Goal: Task Accomplishment & Management: Use online tool/utility

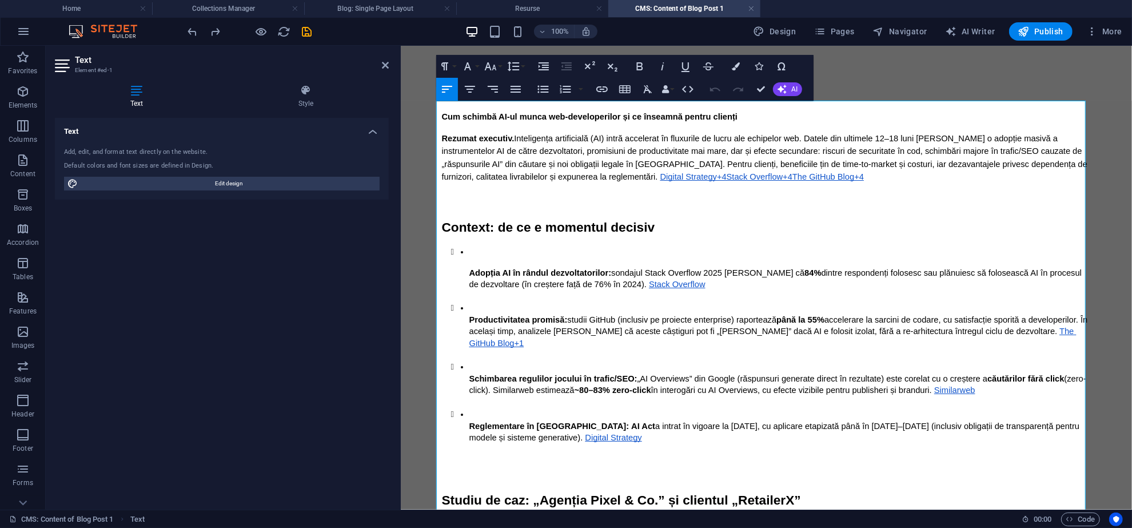
click at [565, 139] on span "Inteligența artificială (AI) intră accelerat în fluxurile de lucru ale echipelo…" at bounding box center [766, 156] width 648 height 47
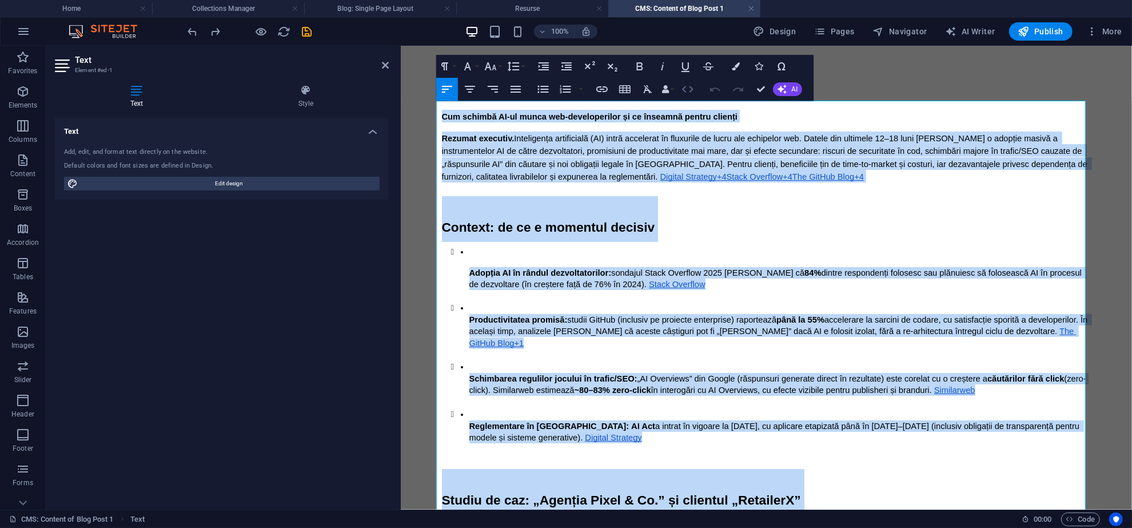
click at [691, 90] on icon "button" at bounding box center [687, 89] width 11 height 7
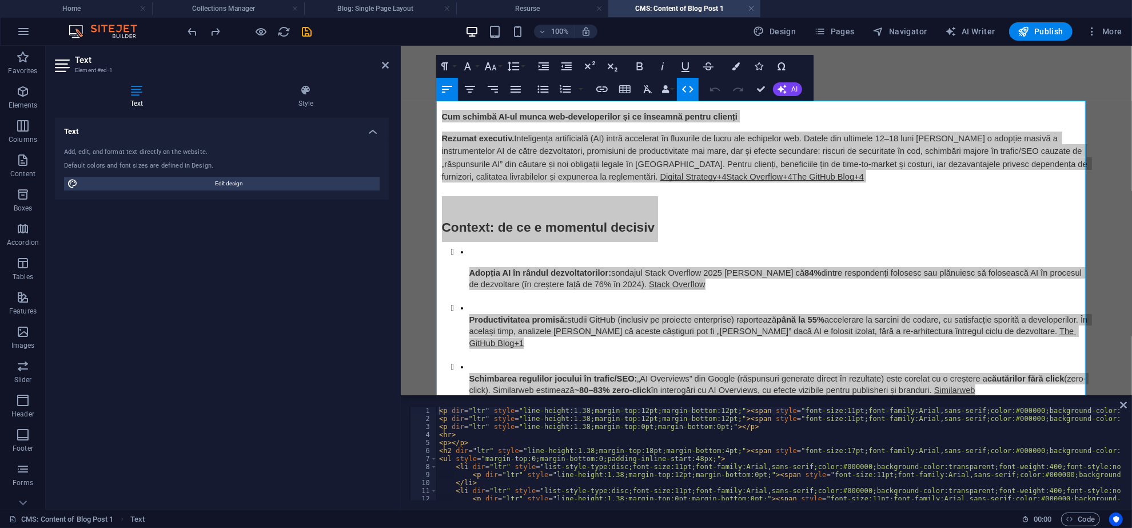
type textarea "<p dir="ltr" style="line-height:1.38;margin-top:12pt;margin-bottom:0pt;"><span …"
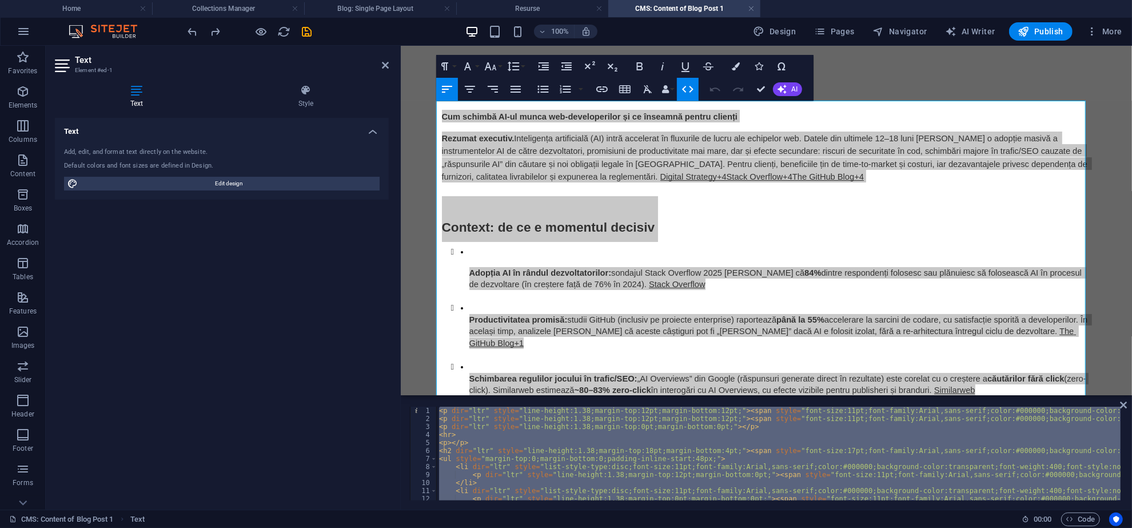
paste textarea
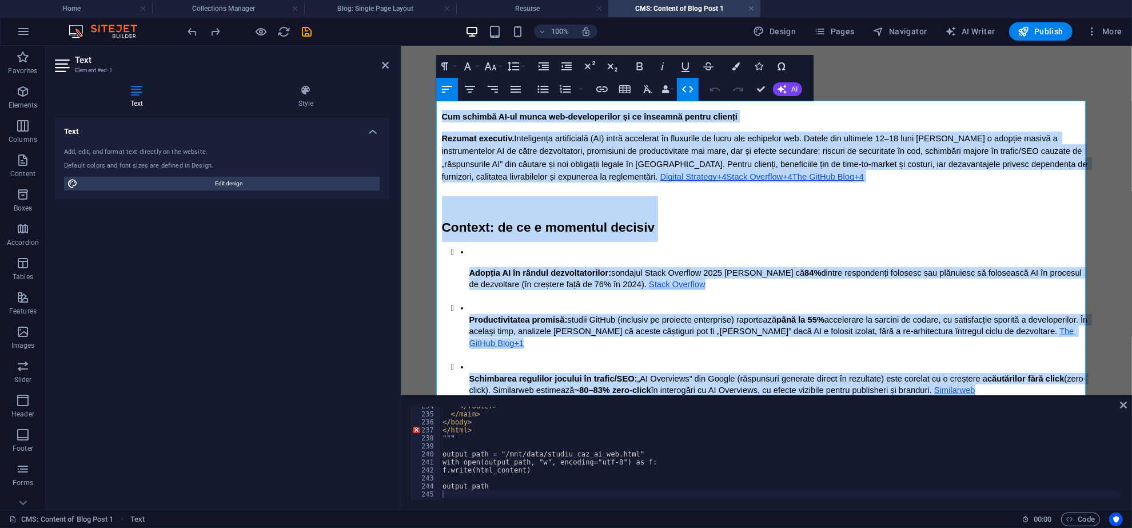
click at [683, 320] on span "studii GitHub (inclusiv pe proiecte enterprise) raportează" at bounding box center [671, 318] width 209 height 9
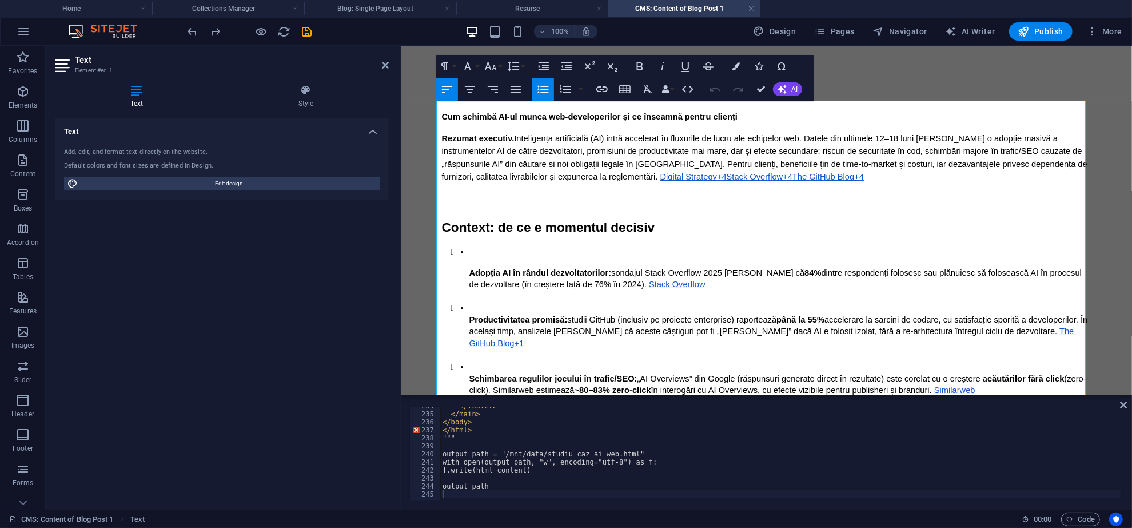
click at [677, 252] on li "Adopția AI în rândul dezvoltatorilor: sondajul Stack Overflow 2025 [PERSON_NAME…" at bounding box center [780, 273] width 622 height 57
click at [597, 143] on p "Rezumat executiv. Inteligența artificială (AI) intră accelerat în fluxurile de …" at bounding box center [766, 156] width 649 height 51
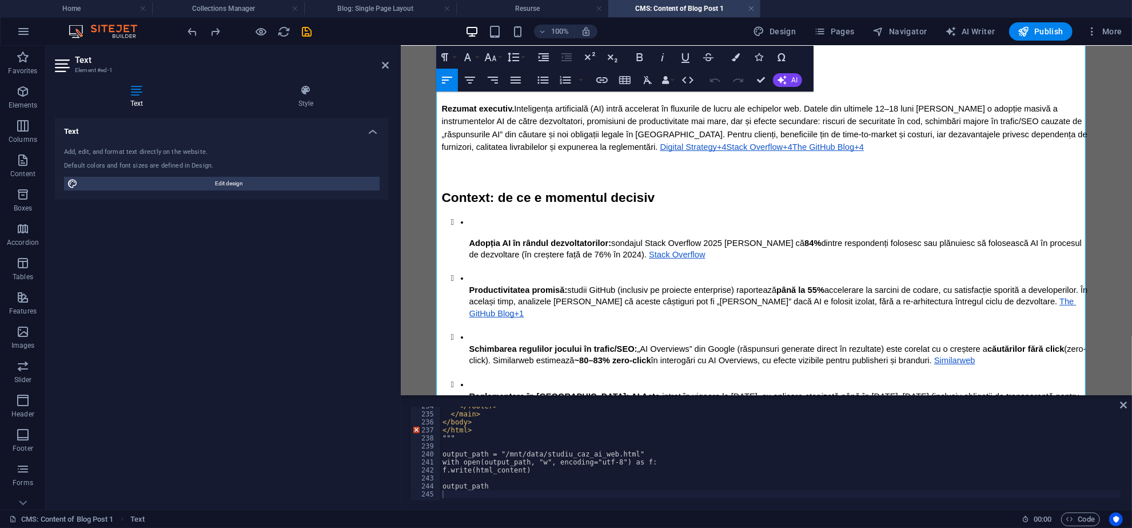
scroll to position [0, 0]
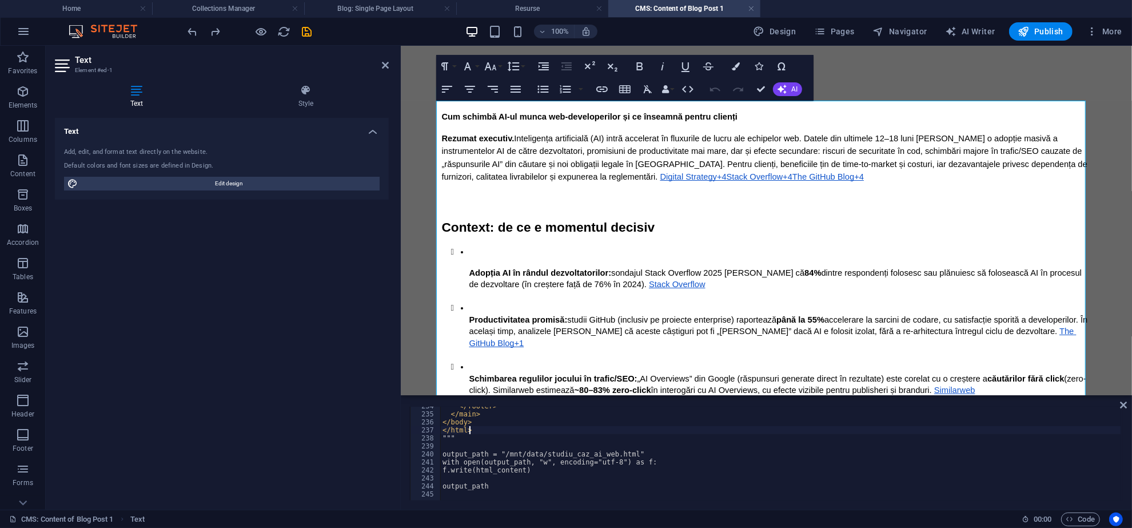
type textarea "output_path"
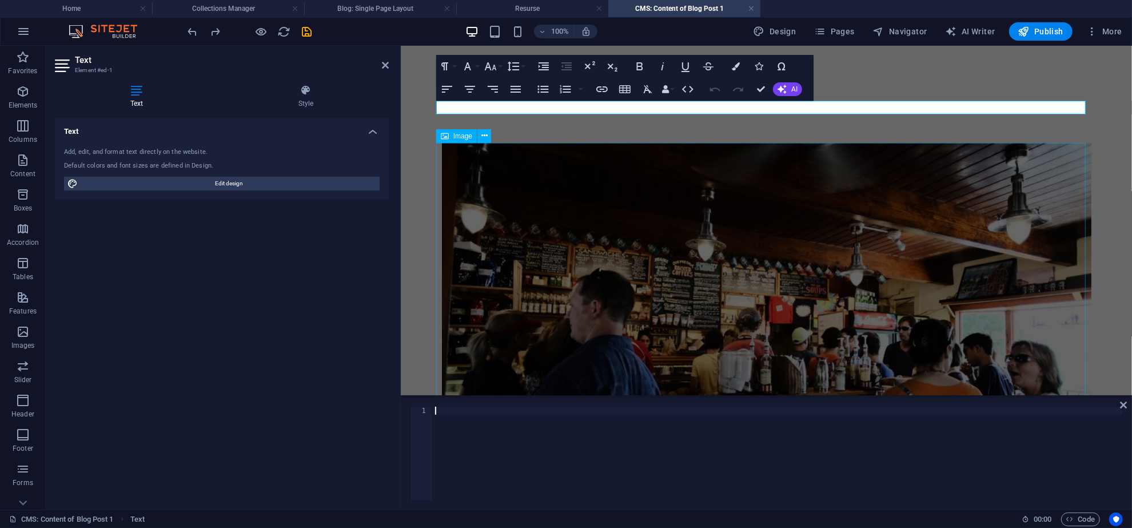
type textarea "output_path"
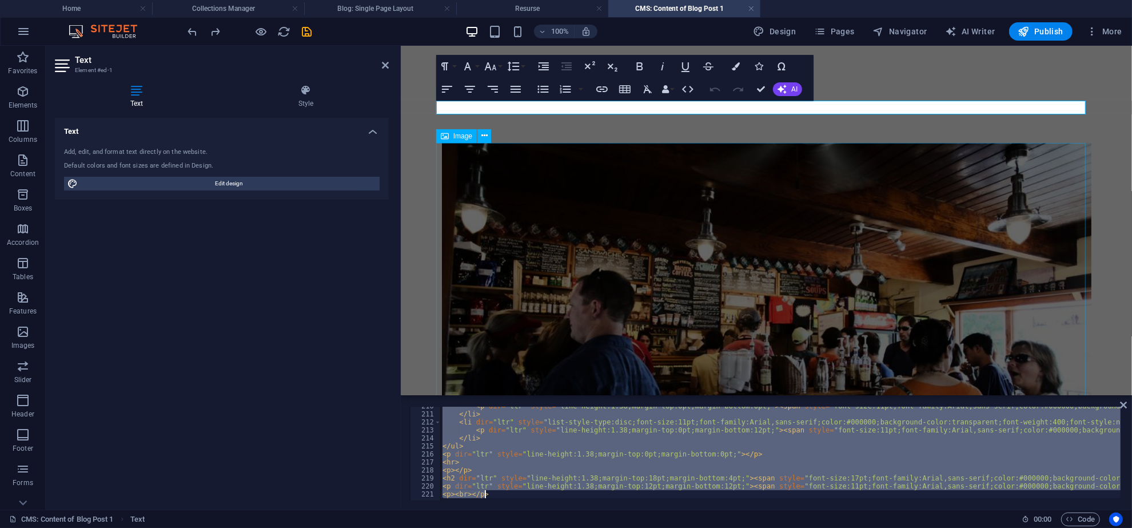
scroll to position [1677, 0]
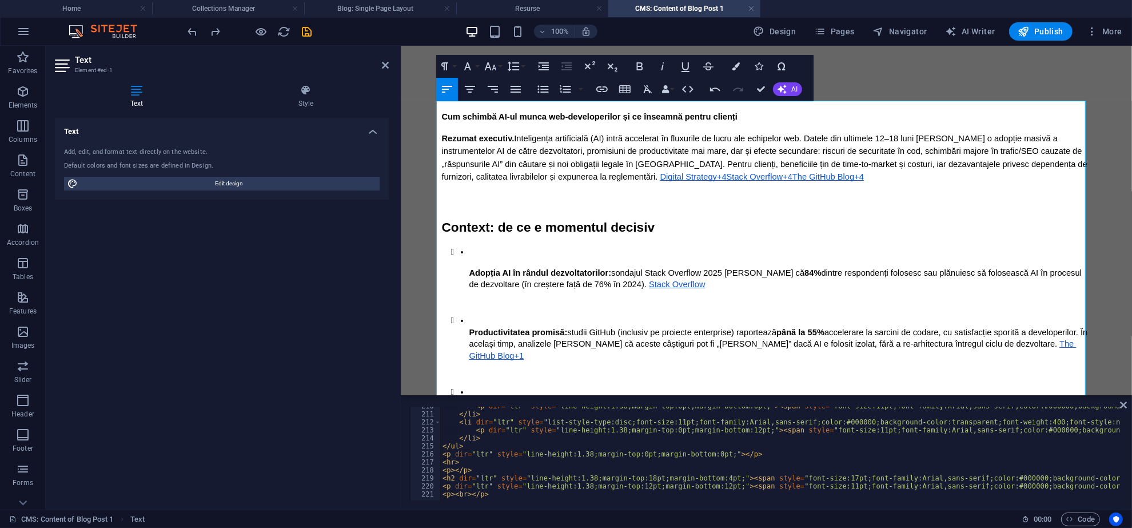
click at [764, 198] on h2 "Context: de ce e momentul decisiv" at bounding box center [766, 219] width 649 height 46
click at [101, 10] on h4 "Home" at bounding box center [76, 8] width 152 height 13
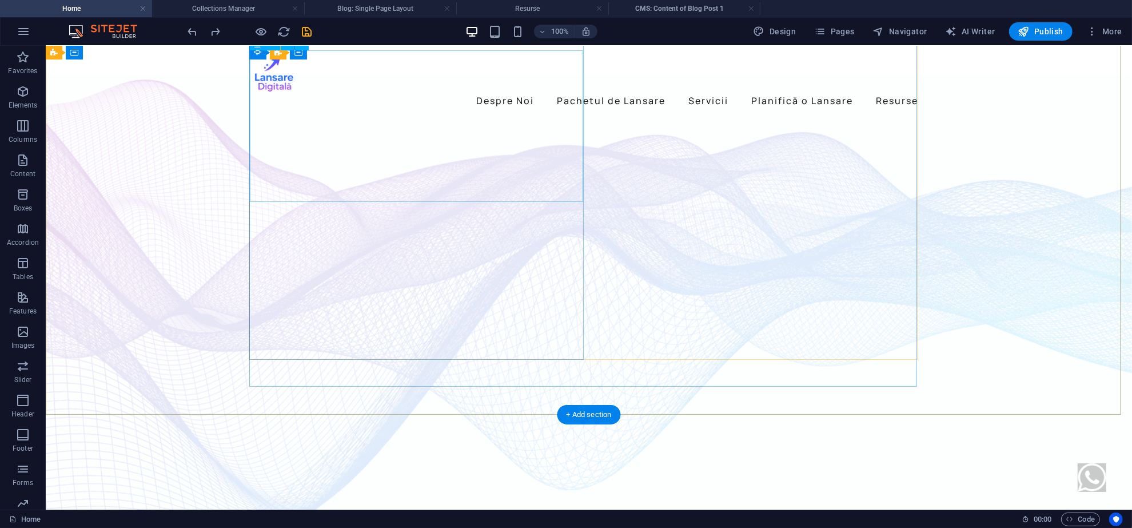
scroll to position [0, 0]
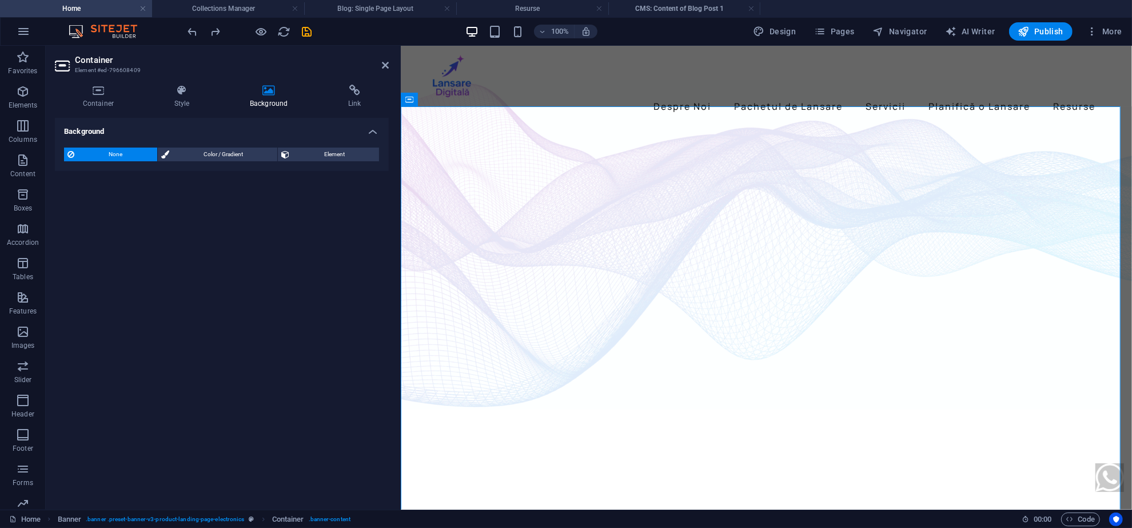
click at [276, 101] on h4 "Background" at bounding box center [271, 97] width 98 height 24
click at [758, 91] on div "Despre Noi Pachetul de Lansare Servicii Planifică o Lansare Resurse" at bounding box center [766, 84] width 731 height 79
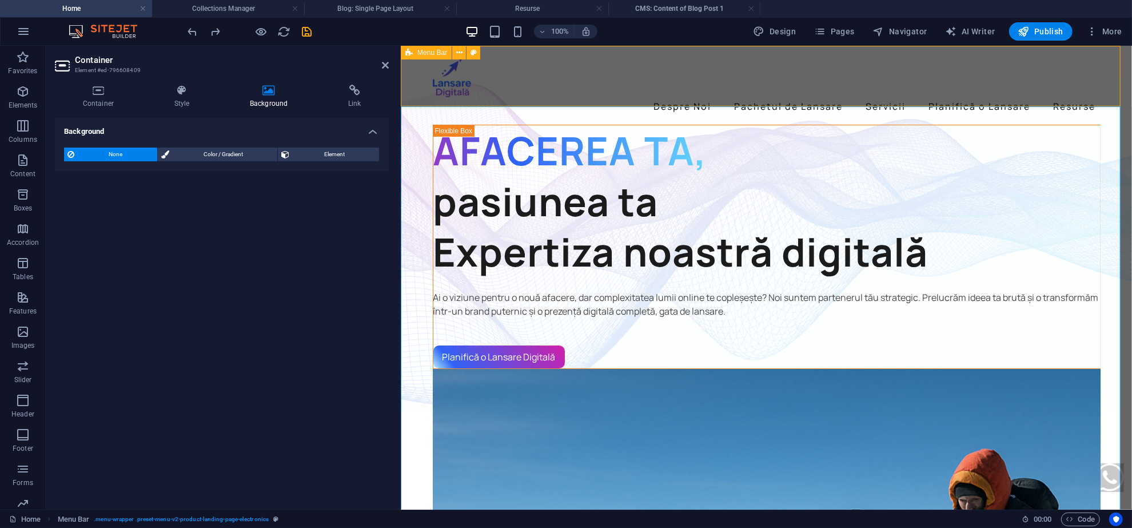
click at [758, 91] on div "Despre Noi Pachetul de Lansare Servicii Planifică o Lansare Resurse" at bounding box center [766, 84] width 731 height 79
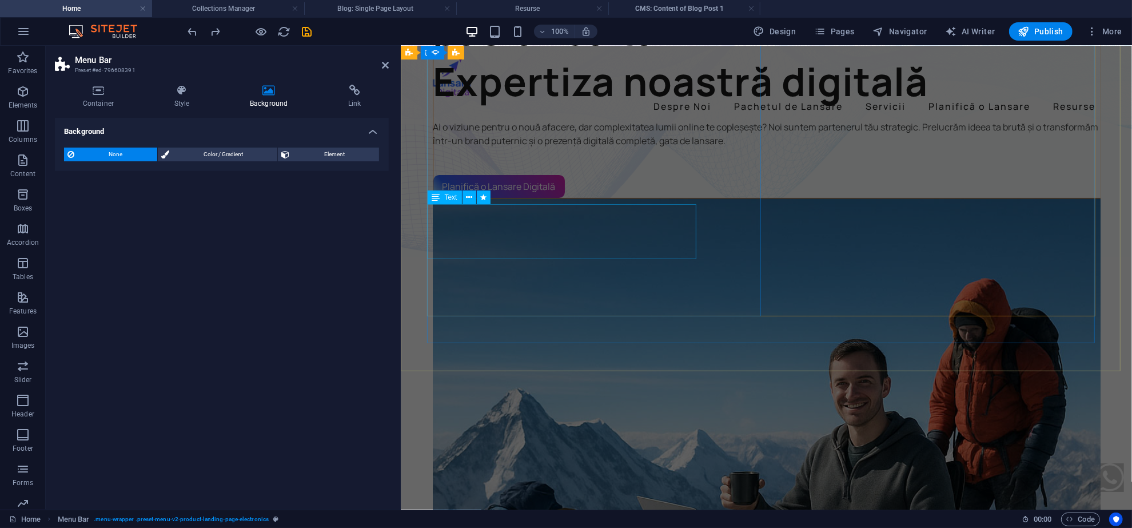
scroll to position [305, 0]
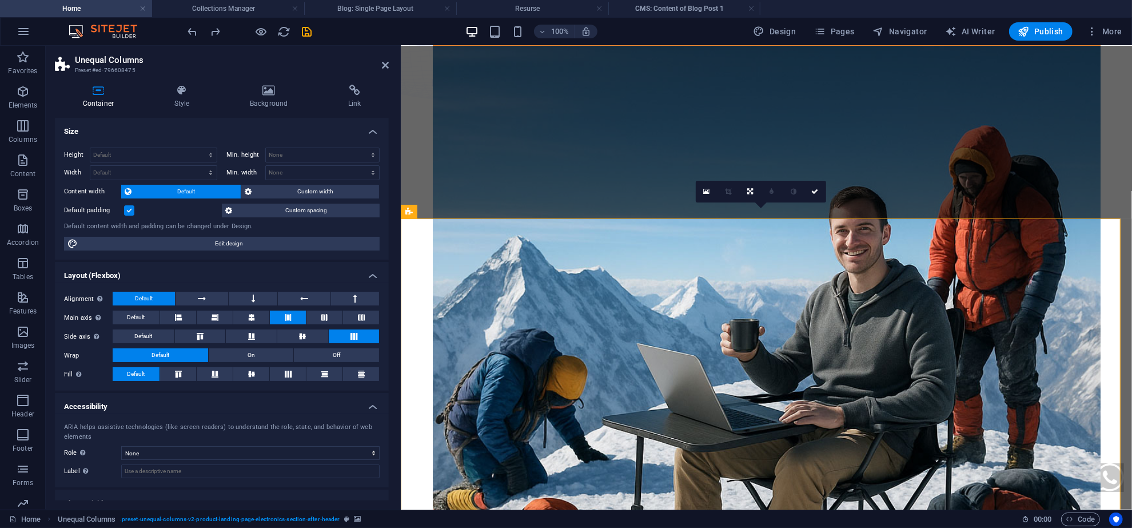
click at [282, 79] on div "Container Style Background Link Size Height Default px rem % vh vw Min. height …" at bounding box center [222, 292] width 352 height 434
click at [278, 88] on icon at bounding box center [269, 90] width 94 height 11
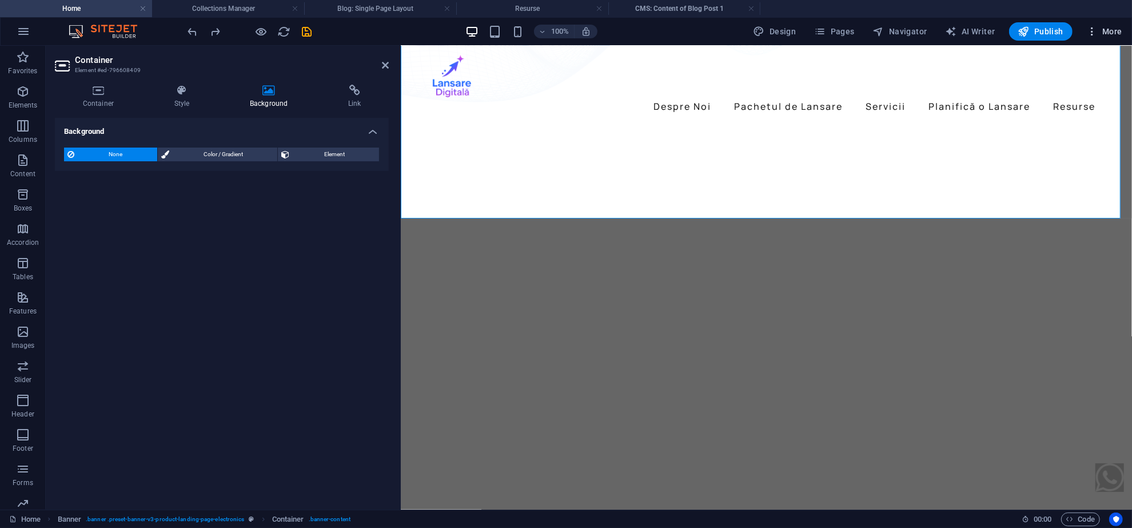
click at [1119, 31] on span "More" at bounding box center [1104, 31] width 36 height 11
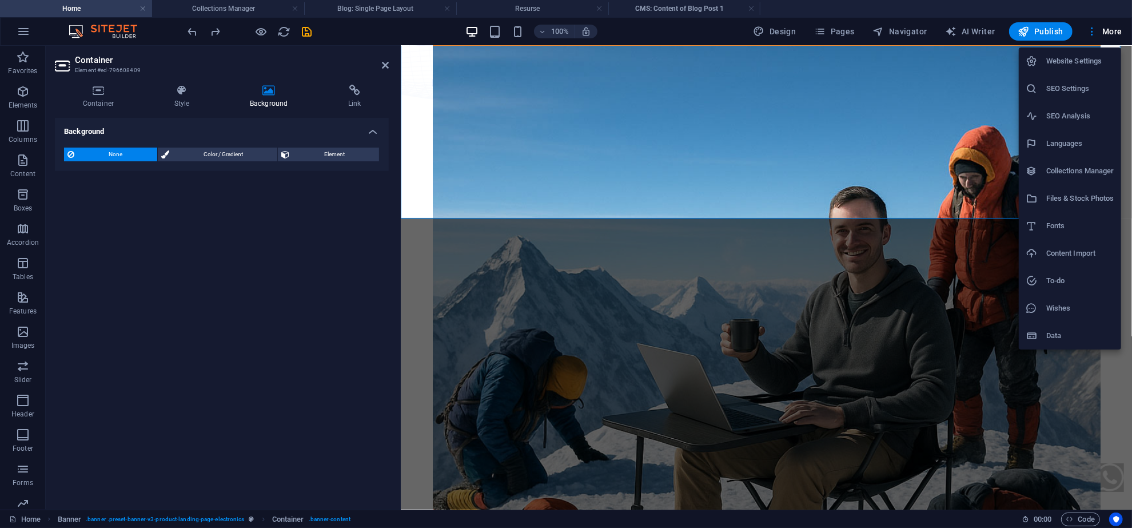
click at [1117, 32] on div at bounding box center [566, 264] width 1132 height 528
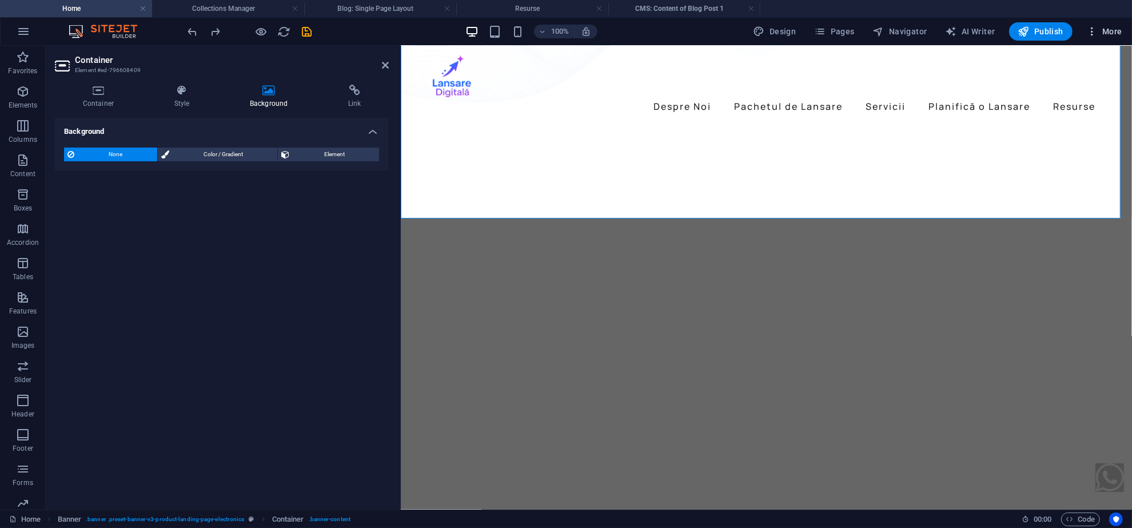
click at [1113, 31] on span "More" at bounding box center [1104, 31] width 36 height 11
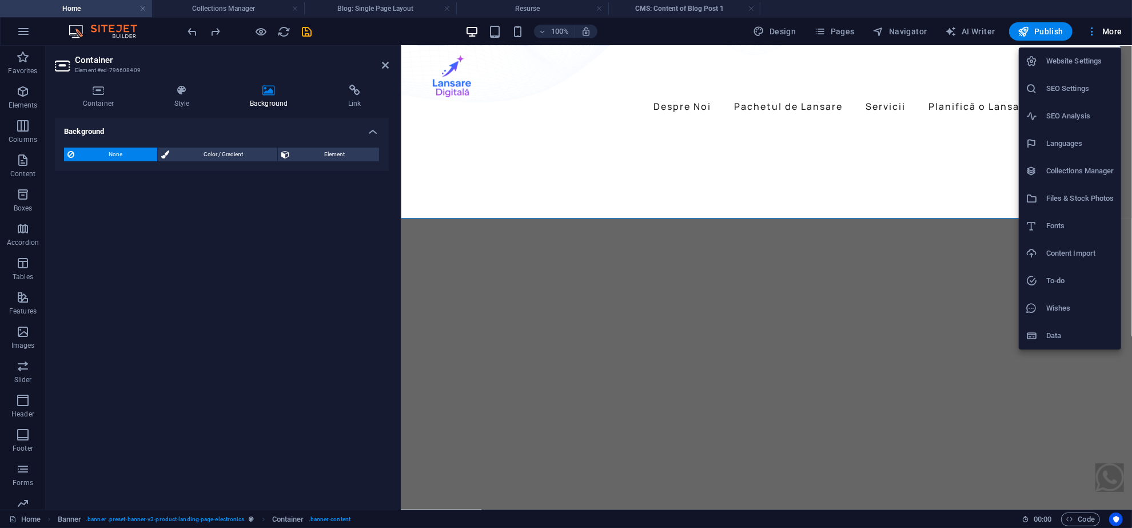
click at [1113, 31] on div at bounding box center [566, 264] width 1132 height 528
